Goal: Information Seeking & Learning: Understand process/instructions

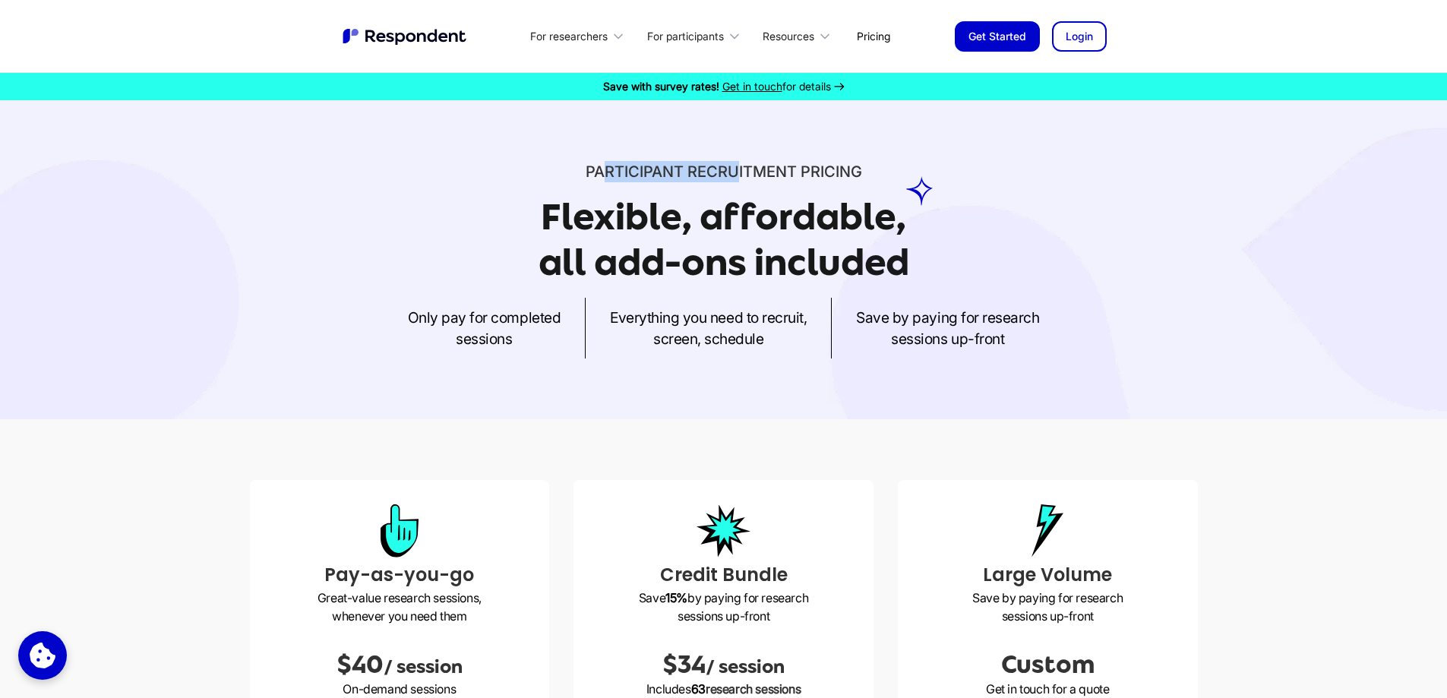
drag, startPoint x: 609, startPoint y: 167, endPoint x: 738, endPoint y: 179, distance: 129.6
click at [738, 179] on span "Participant recruitment" at bounding box center [691, 172] width 211 height 18
click at [748, 178] on span "Participant recruitment" at bounding box center [691, 172] width 211 height 18
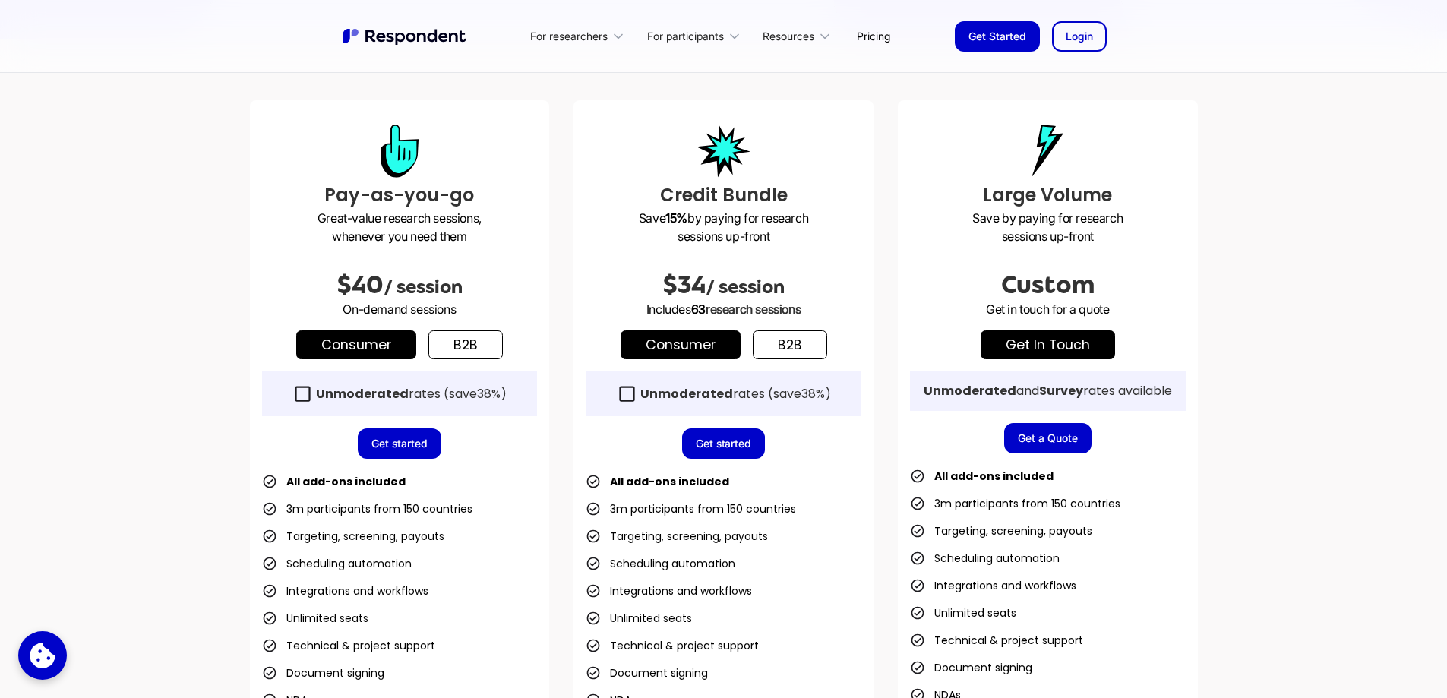
scroll to position [456, 0]
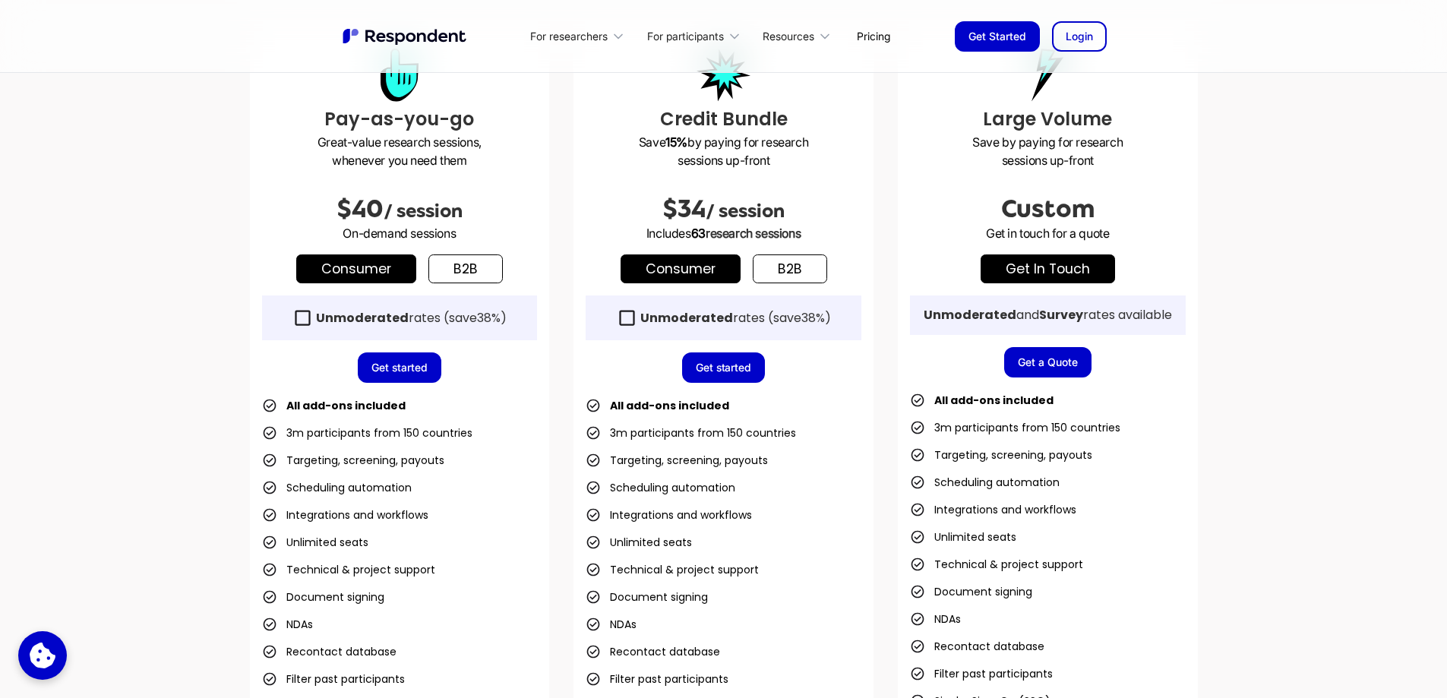
click at [295, 321] on icon at bounding box center [302, 317] width 15 height 15
click at [489, 383] on div "Pay-as-you-go Great-value research sessions, whenever you need them $40 / sessi…" at bounding box center [400, 380] width 300 height 712
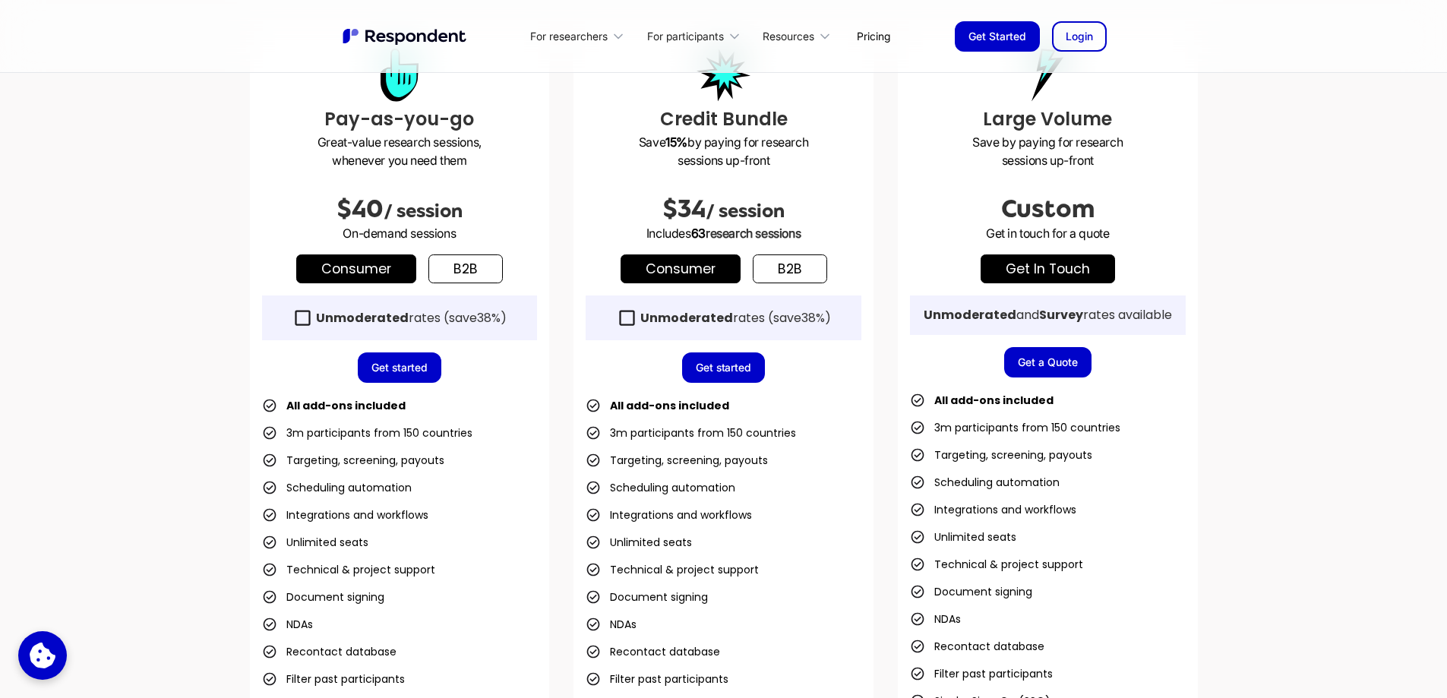
click at [456, 264] on link "b2b" at bounding box center [465, 268] width 74 height 29
click at [410, 265] on link "Consumer" at bounding box center [356, 268] width 120 height 29
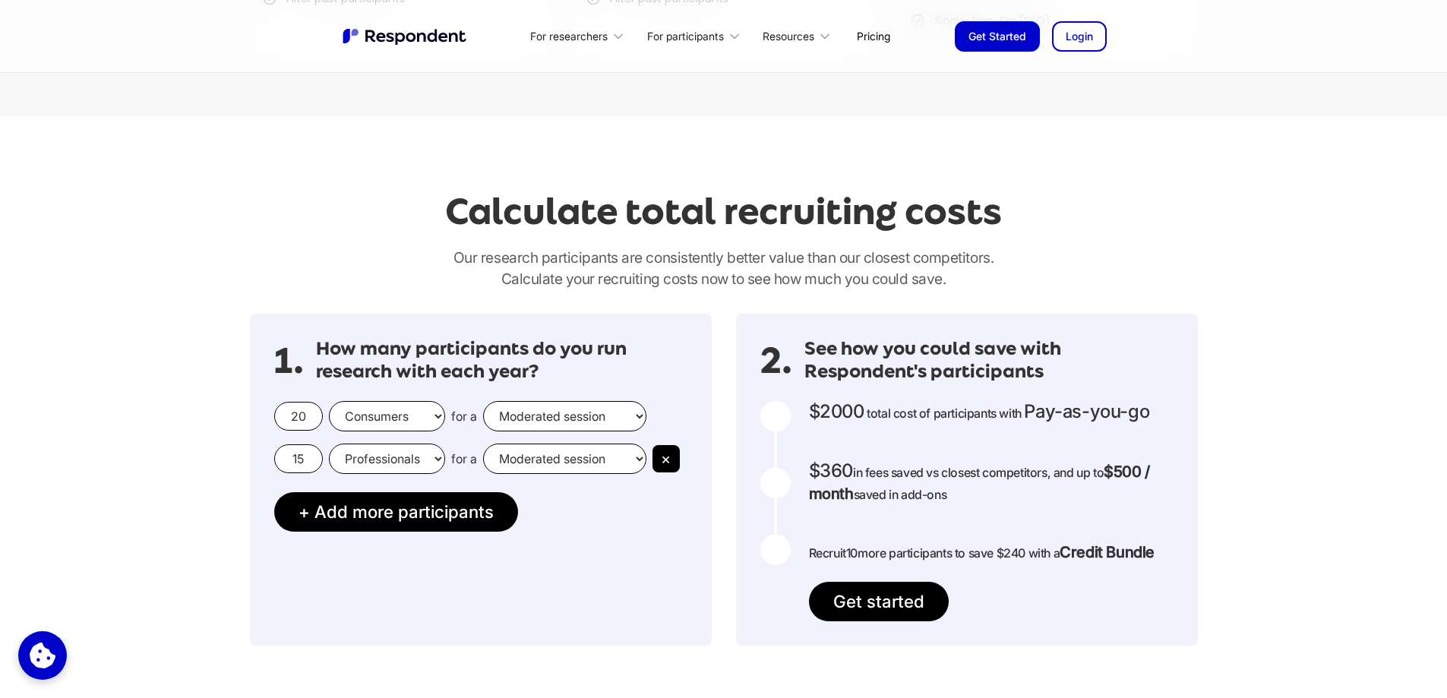
scroll to position [1139, 0]
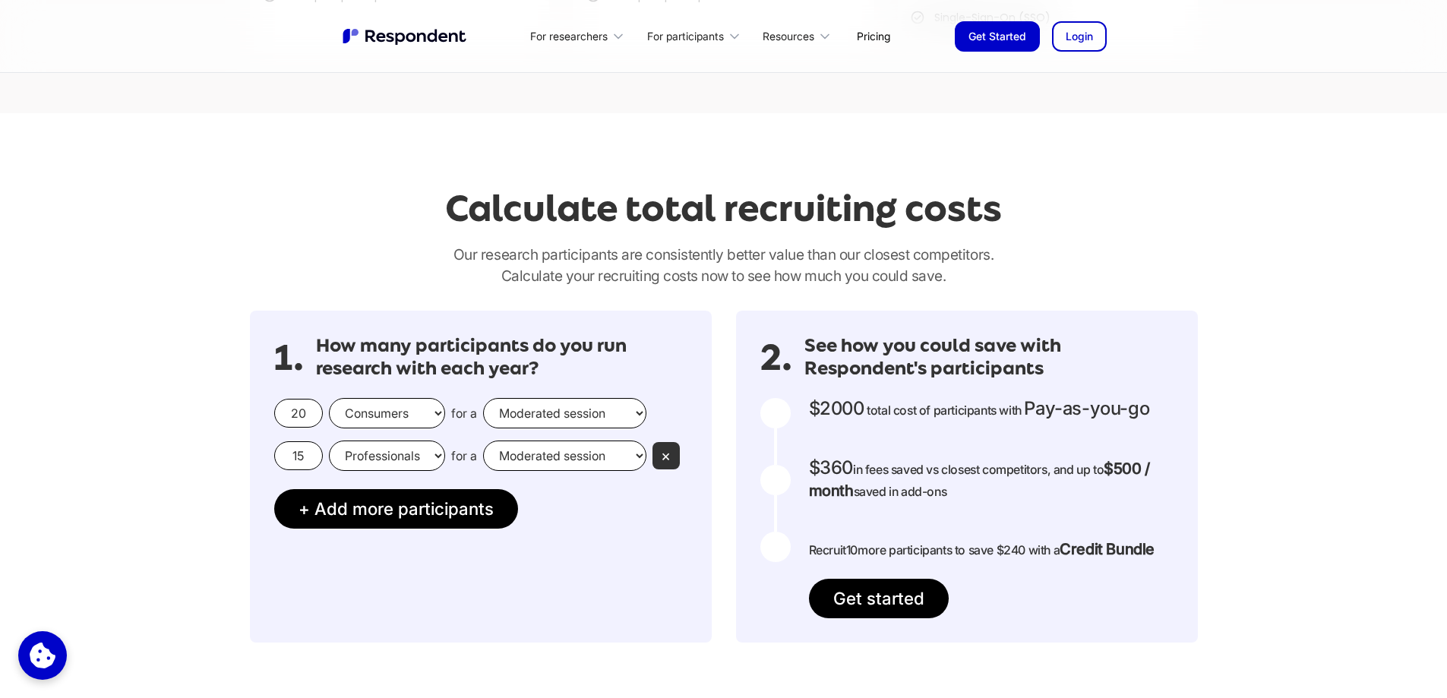
click at [669, 447] on button "×" at bounding box center [666, 455] width 27 height 27
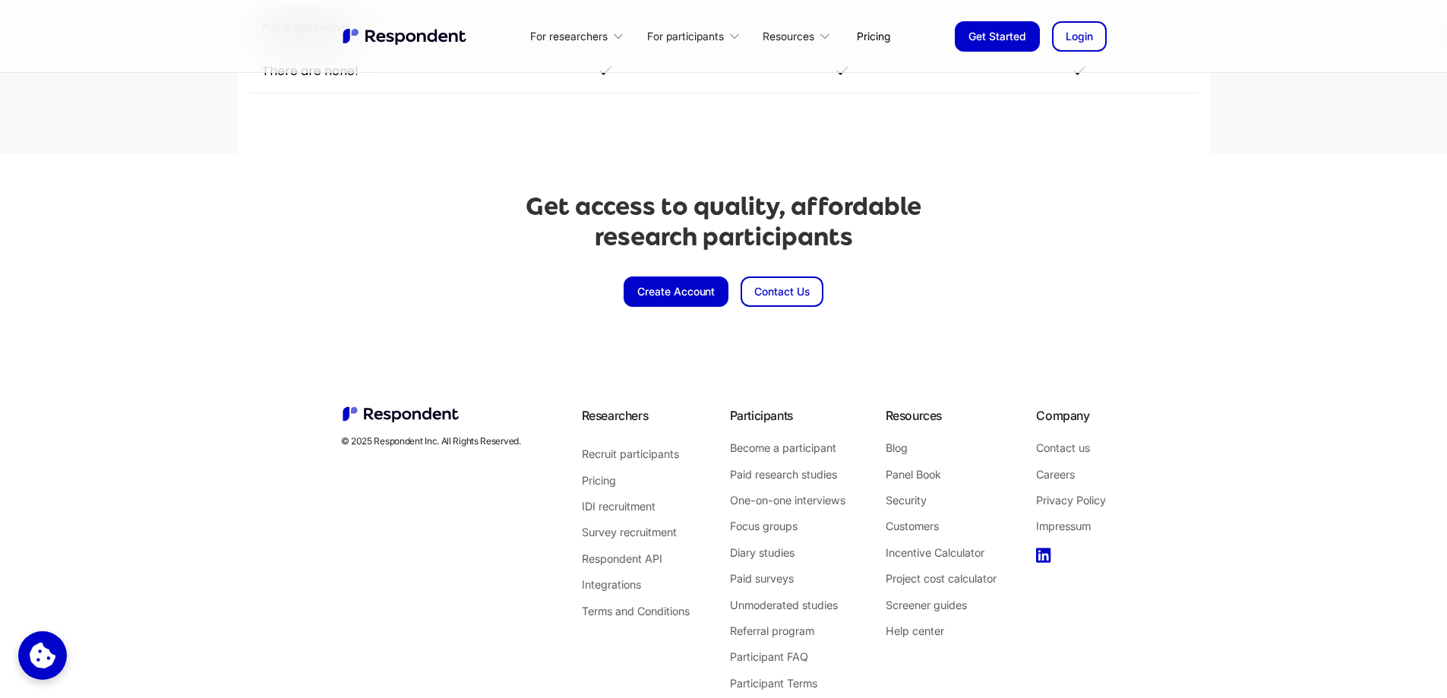
scroll to position [3494, 0]
click at [958, 572] on link "Project cost calculator" at bounding box center [941, 577] width 111 height 20
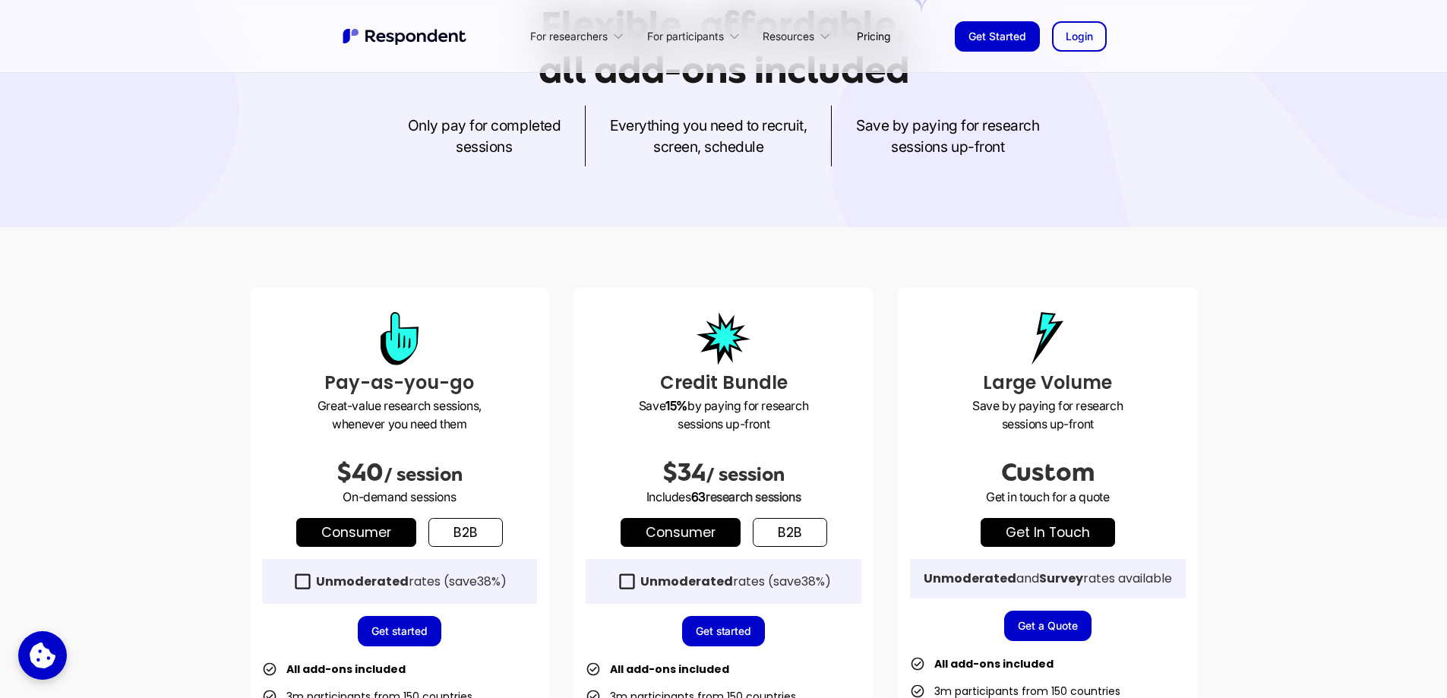
scroll to position [380, 0]
